Goal: Book appointment/travel/reservation

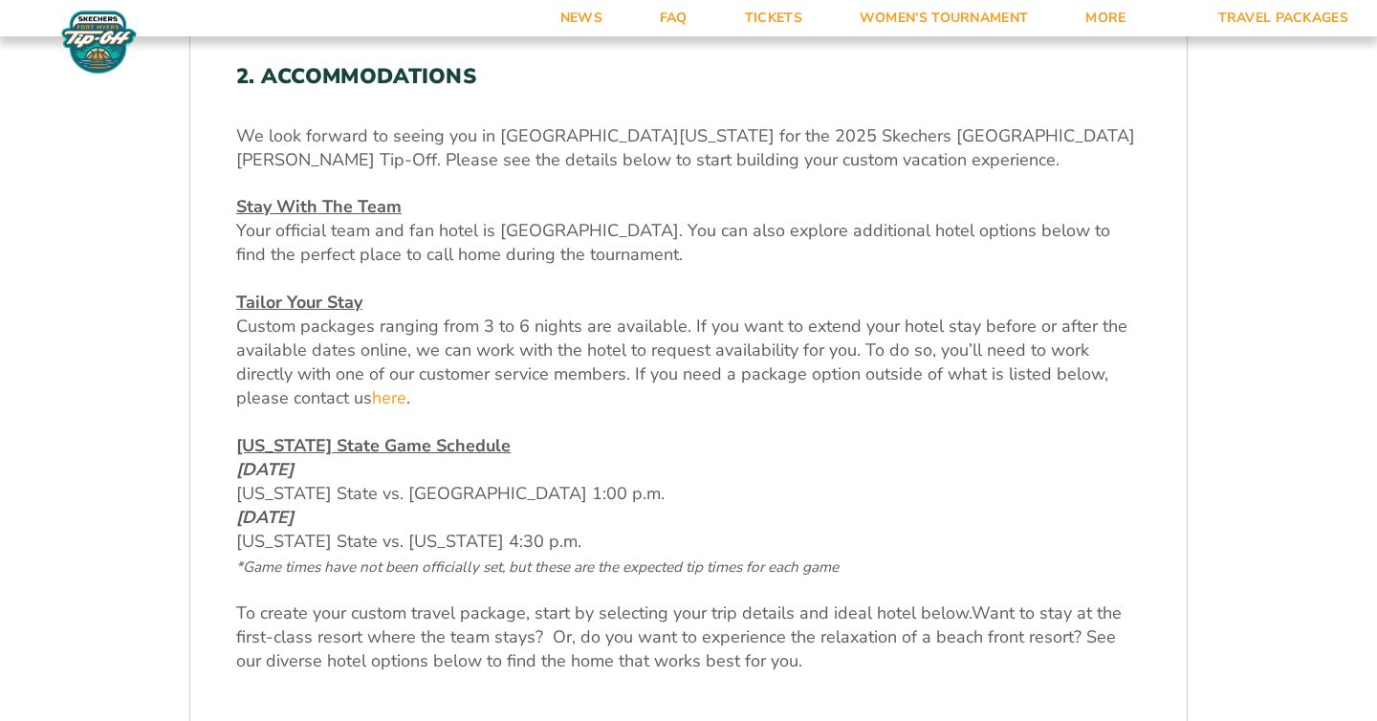
scroll to position [894, 0]
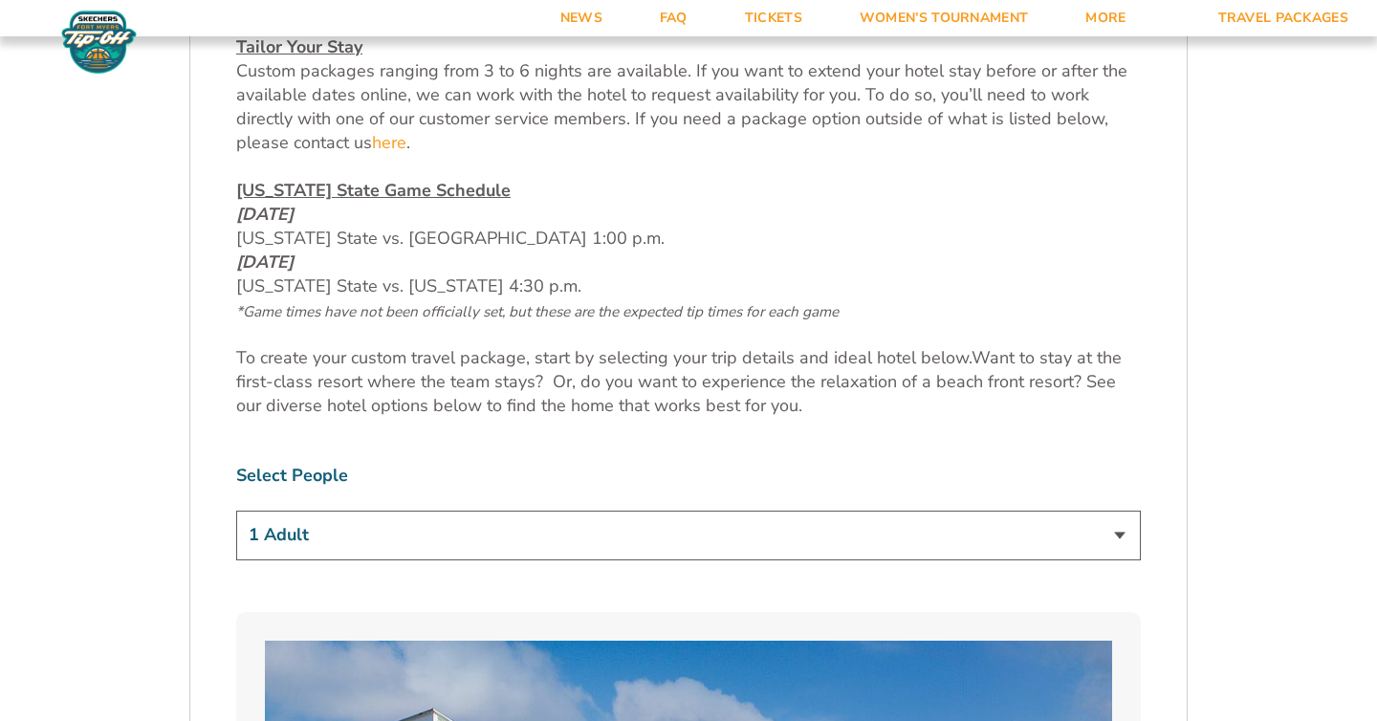
click at [958, 538] on select "1 Adult 2 Adults 3 Adults 4 Adults 2 Adults + 1 Child 2 Adults + 2 Children 2 A…" at bounding box center [688, 534] width 904 height 49
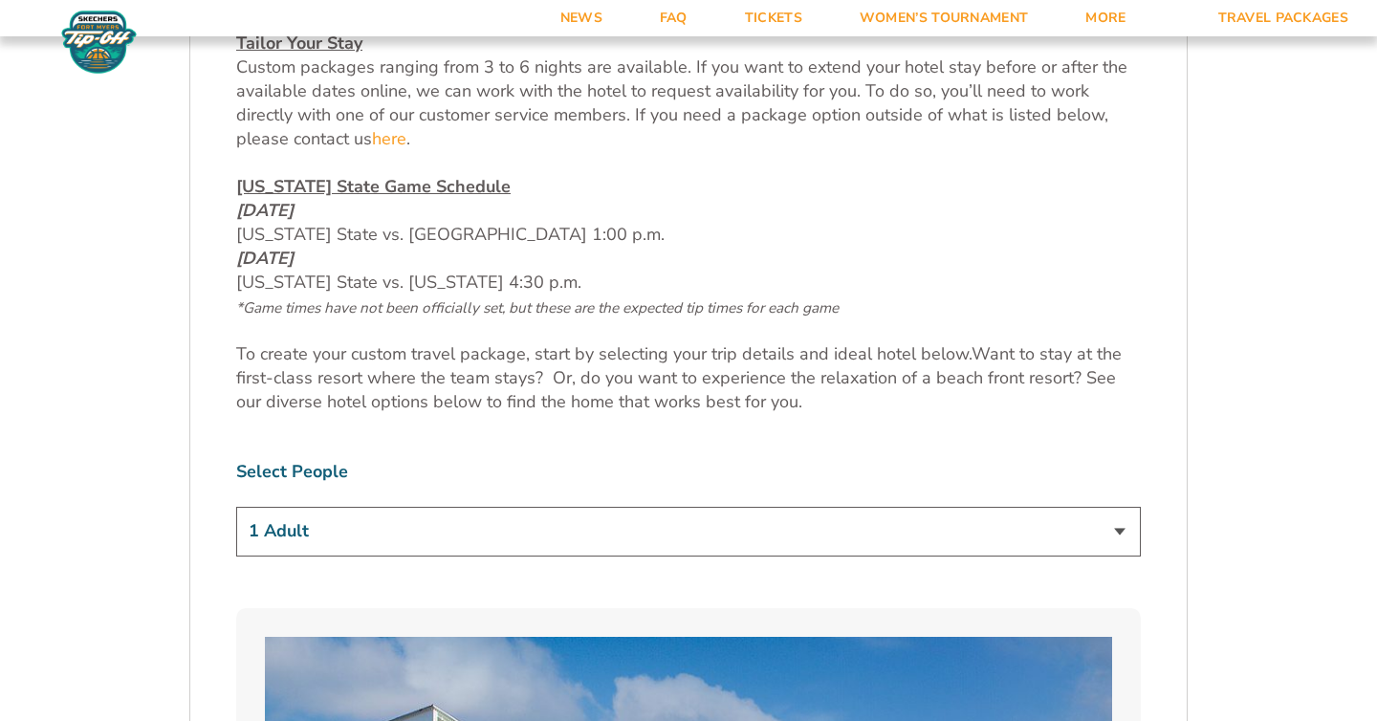
scroll to position [1112, 0]
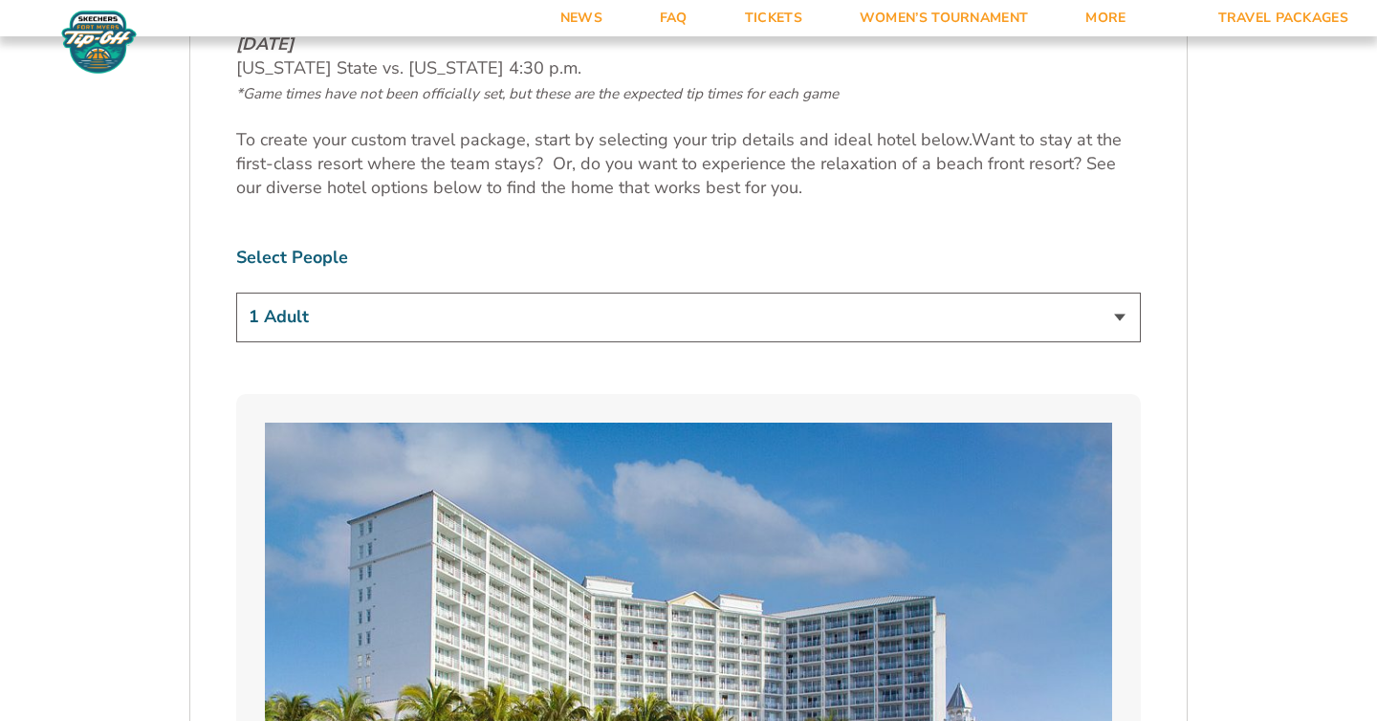
click at [436, 322] on select "1 Adult 2 Adults 3 Adults 4 Adults 2 Adults + 1 Child 2 Adults + 2 Children 2 A…" at bounding box center [688, 317] width 904 height 49
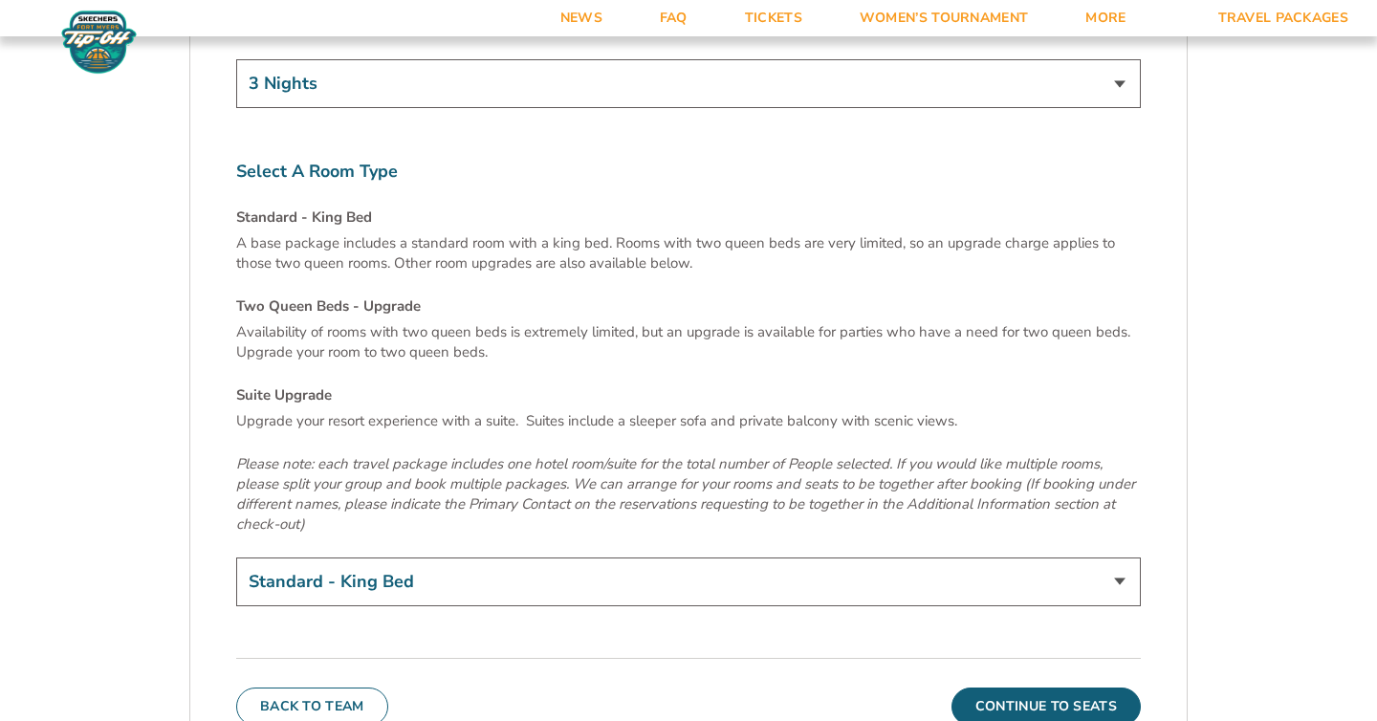
scroll to position [6520, 0]
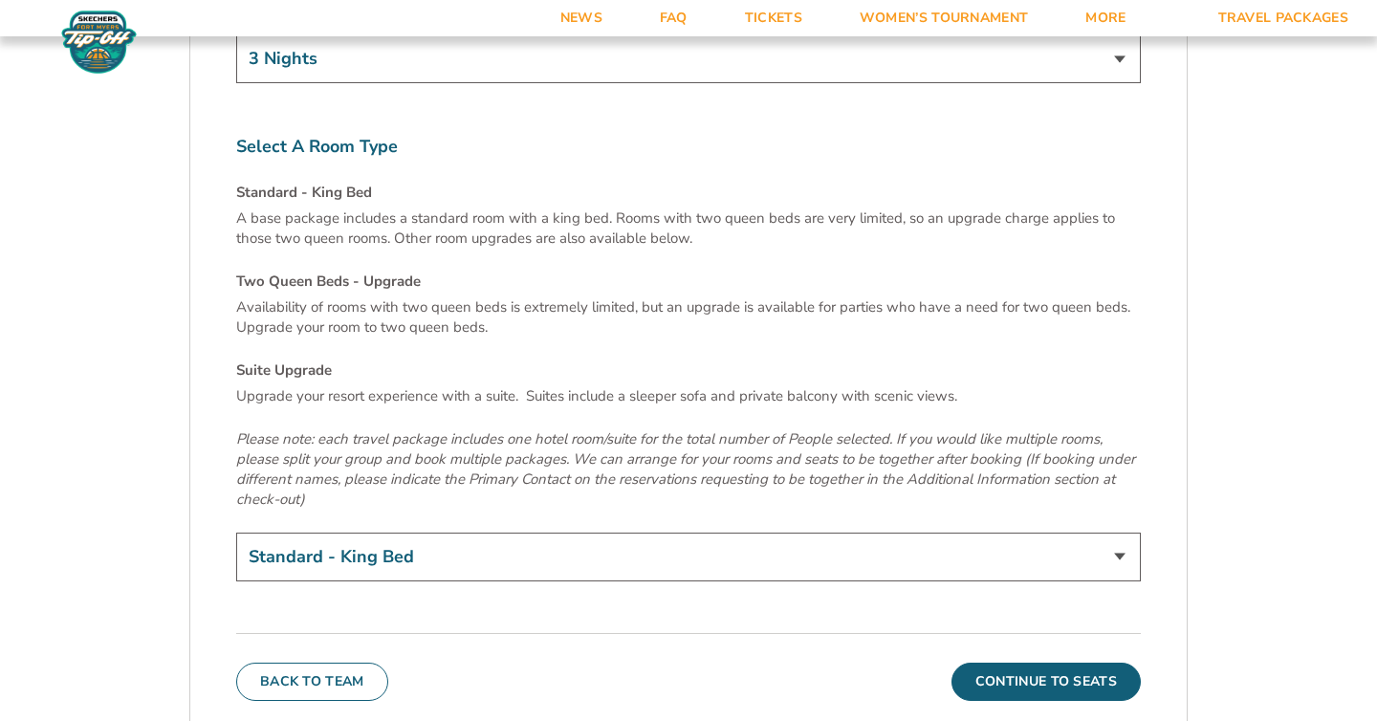
click at [998, 662] on button "Continue To Seats" at bounding box center [1045, 681] width 189 height 38
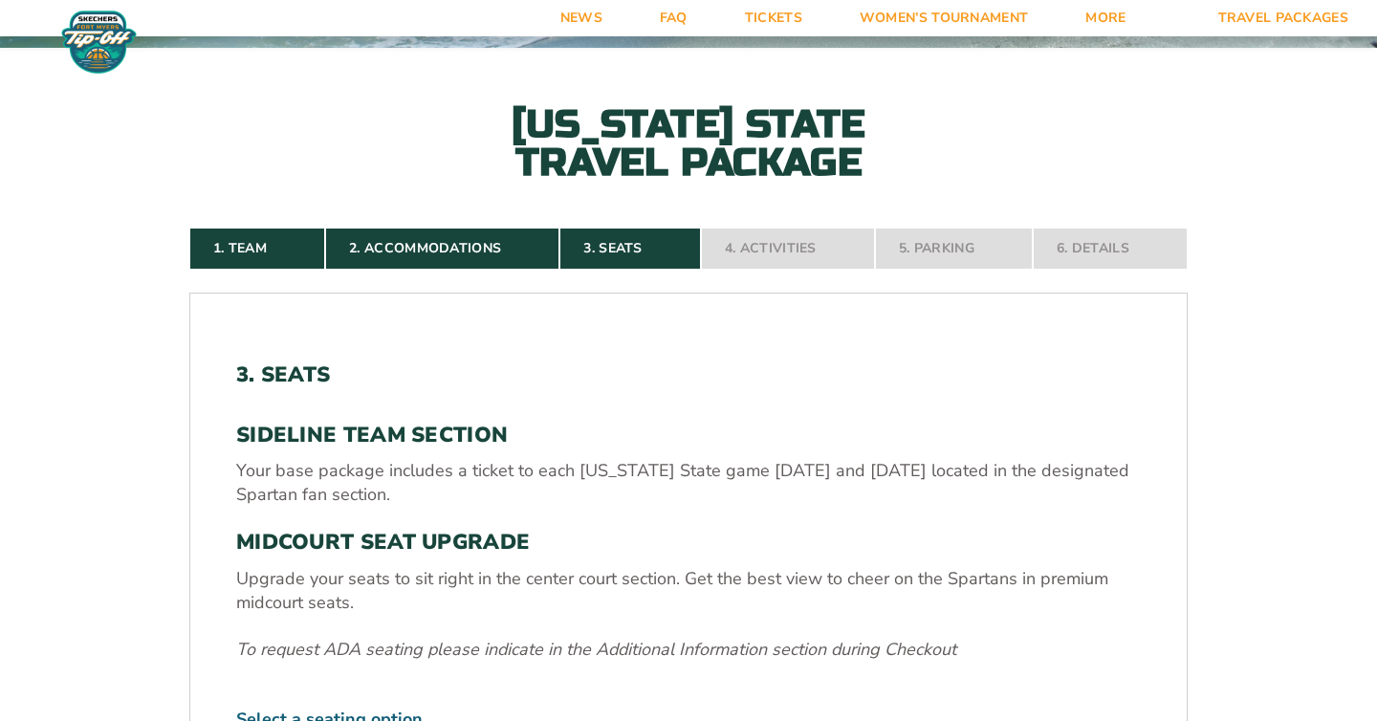
scroll to position [623, 0]
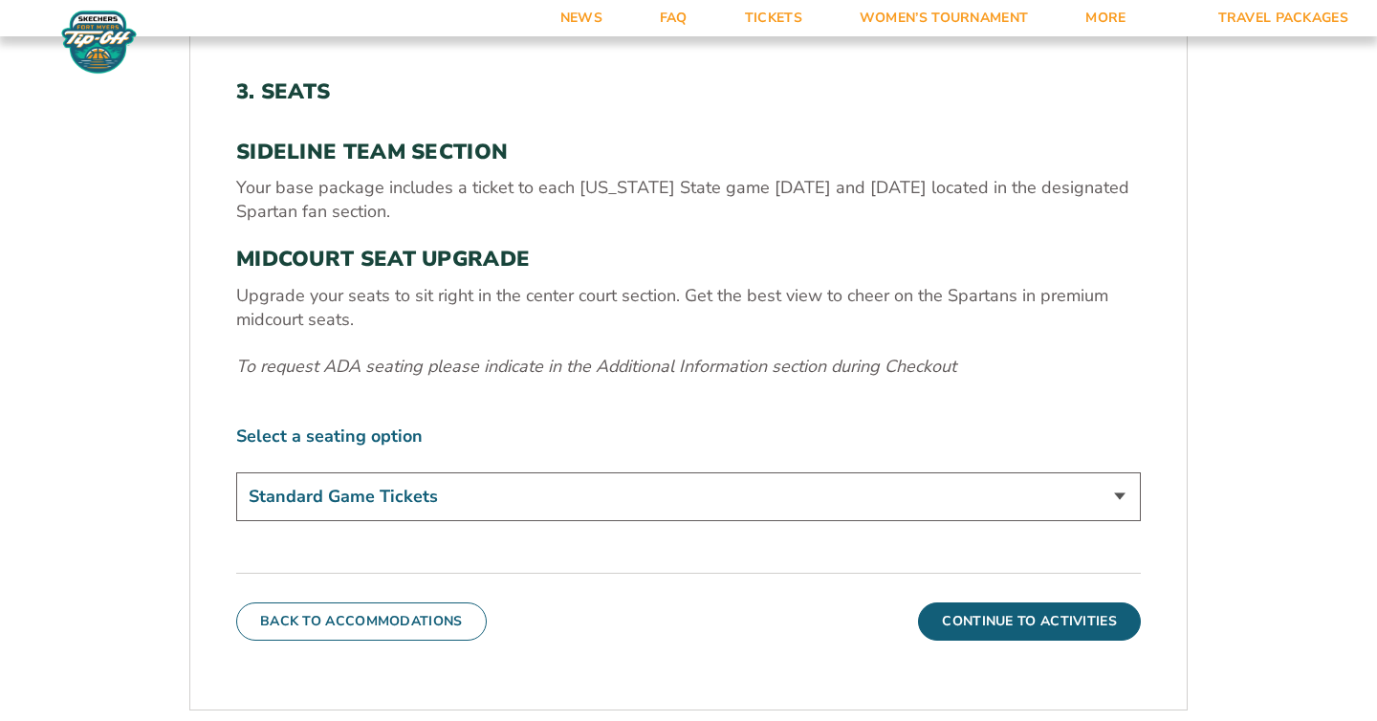
click at [695, 525] on div "Standard Game Tickets Midcourt Seat Upgrade (+$140 per person)" at bounding box center [688, 499] width 904 height 54
click at [672, 496] on select "Standard Game Tickets Midcourt Seat Upgrade (+$140 per person)" at bounding box center [688, 496] width 904 height 49
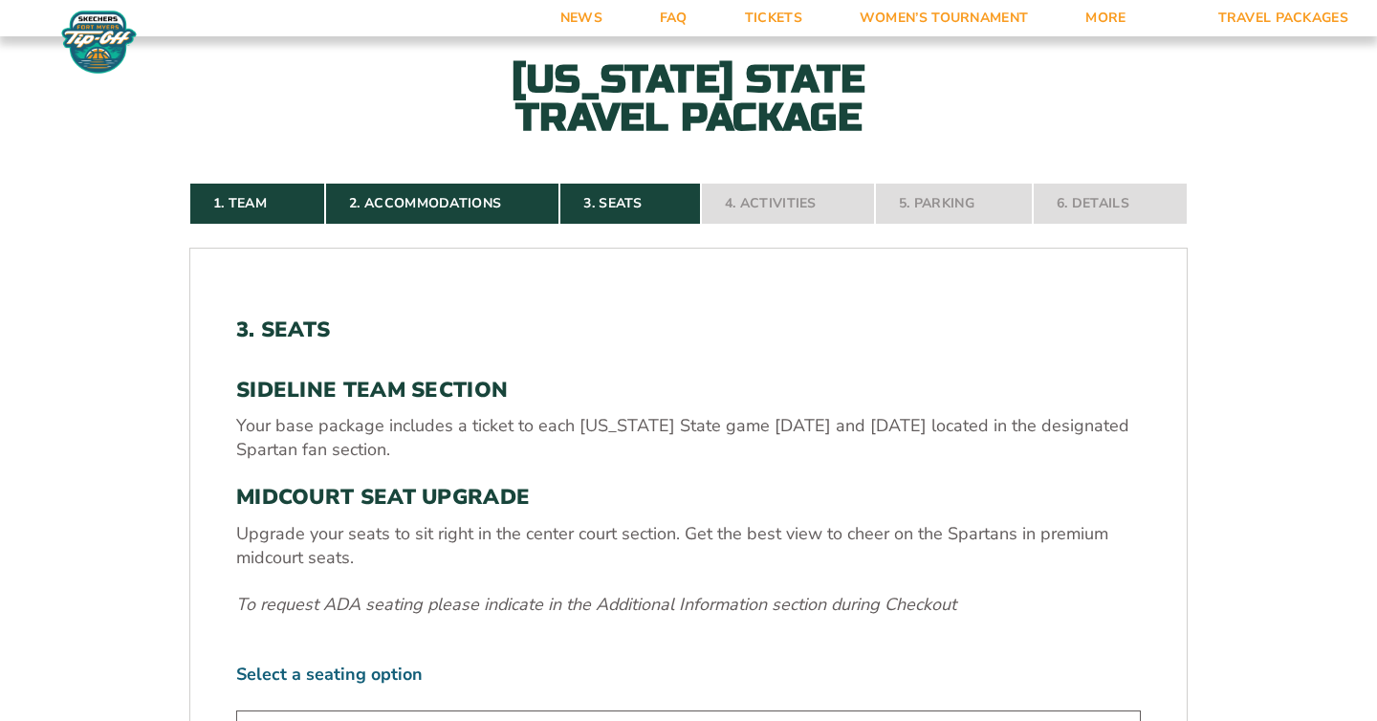
scroll to position [388, 0]
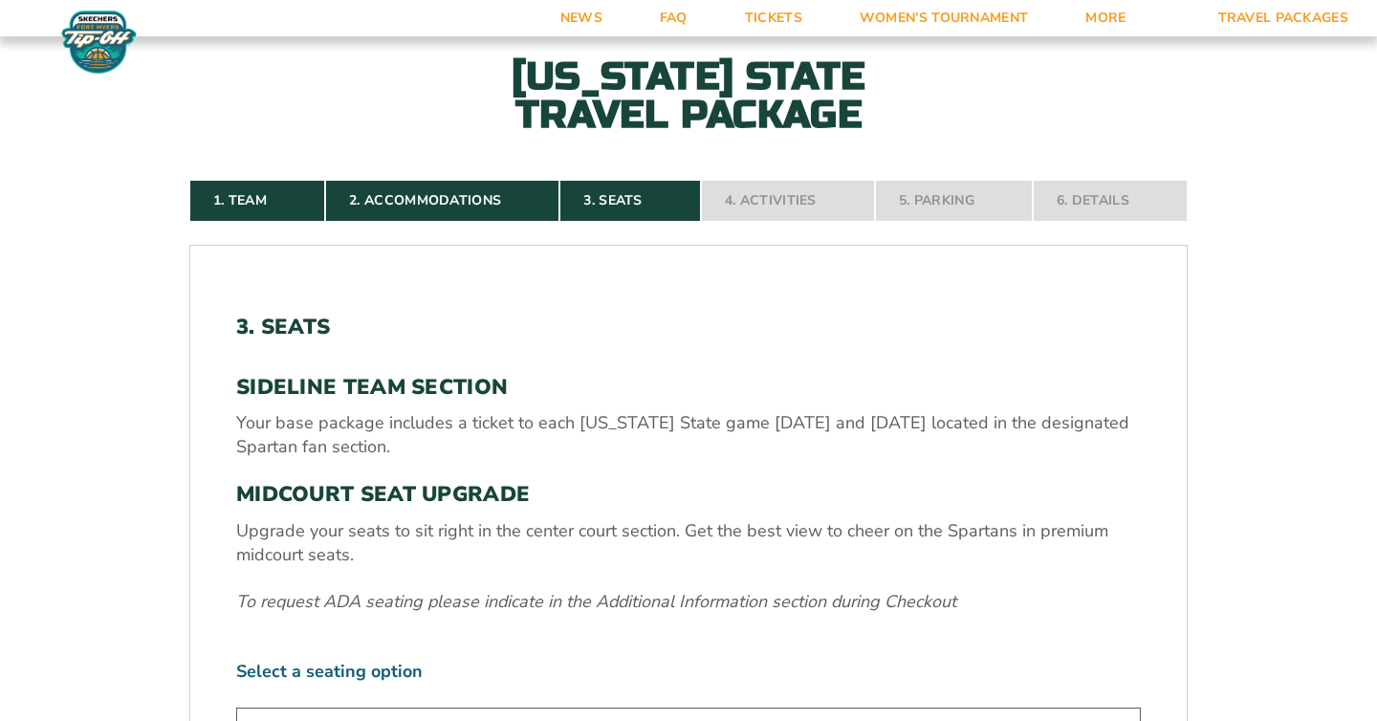
click at [848, 200] on nav "1. Team 2. Accommodations 3. Seats 4. Activities 5. Parking 6. Details" at bounding box center [688, 201] width 998 height 42
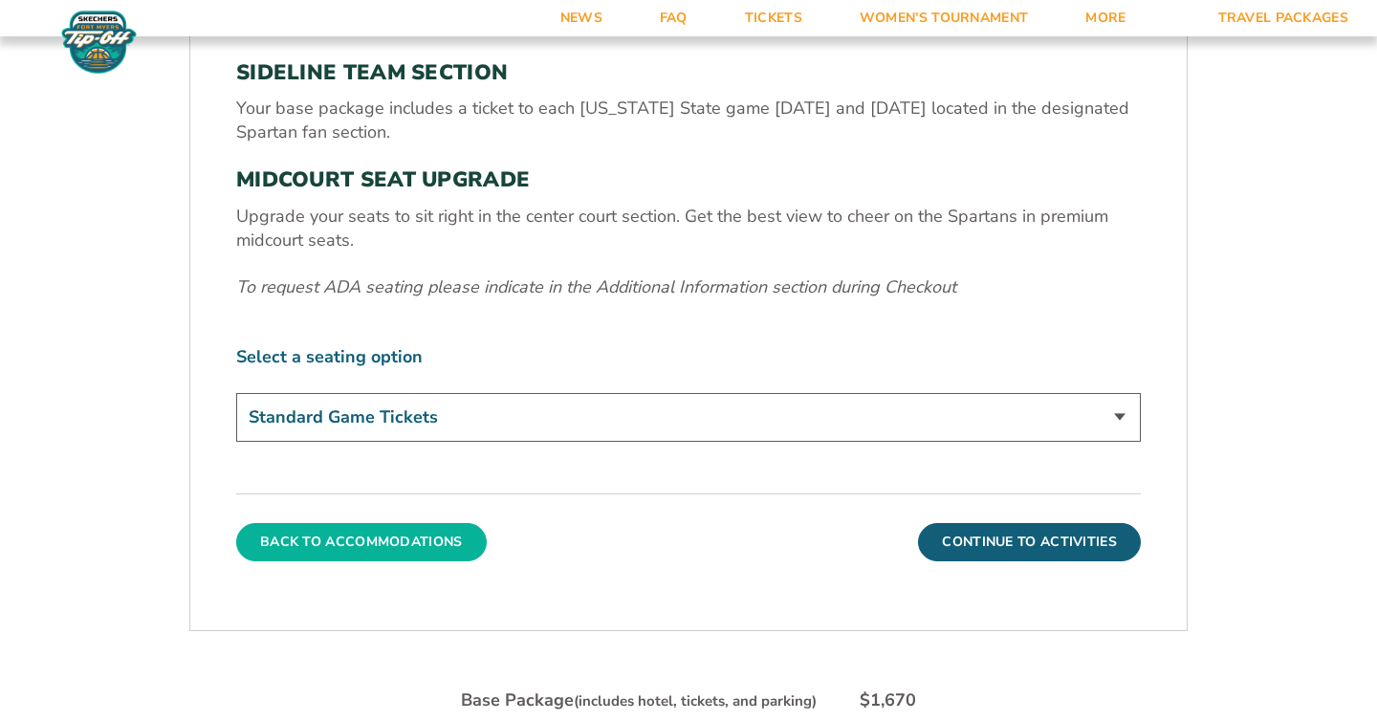
click at [428, 542] on button "Back To Accommodations" at bounding box center [361, 542] width 250 height 38
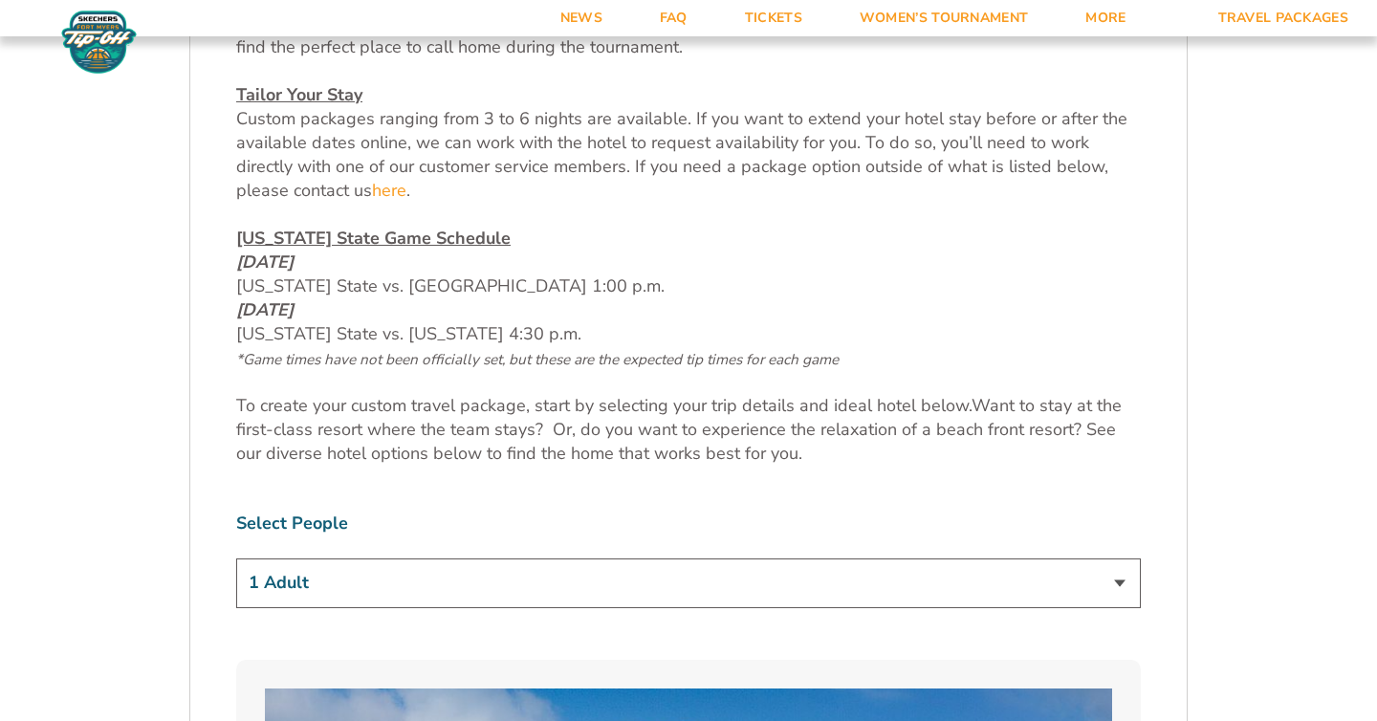
scroll to position [1243, 0]
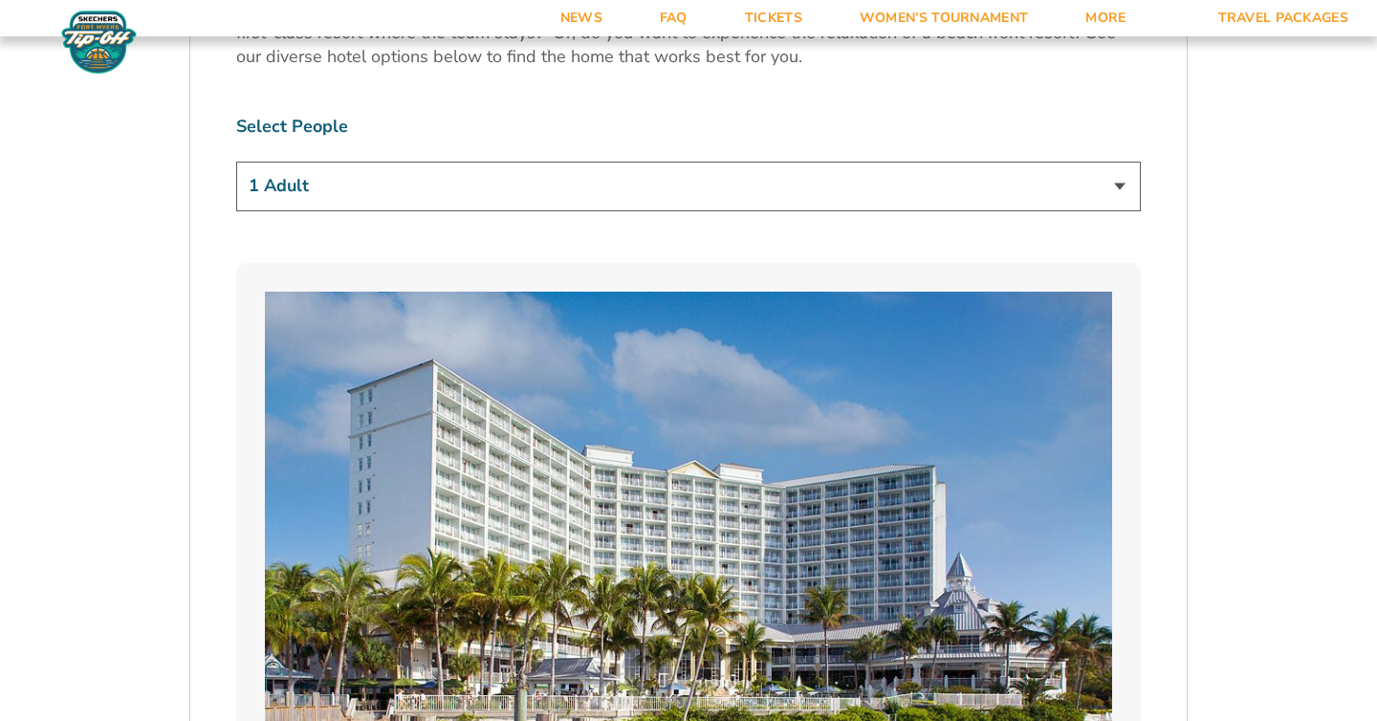
click at [399, 189] on select "1 Adult 2 Adults 3 Adults 4 Adults 2 Adults + 1 Child 2 Adults + 2 Children 2 A…" at bounding box center [688, 186] width 904 height 49
select select "4 Adults"
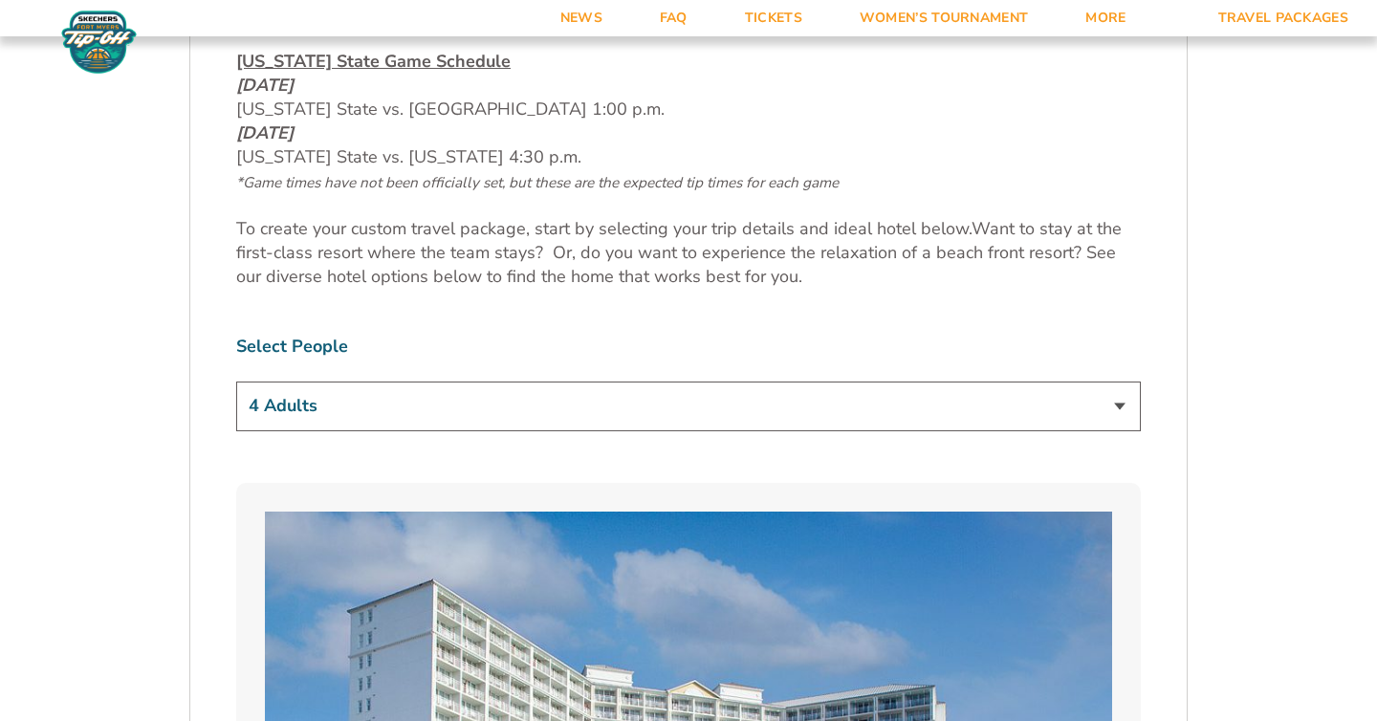
scroll to position [1024, 0]
